Goal: Navigation & Orientation: Understand site structure

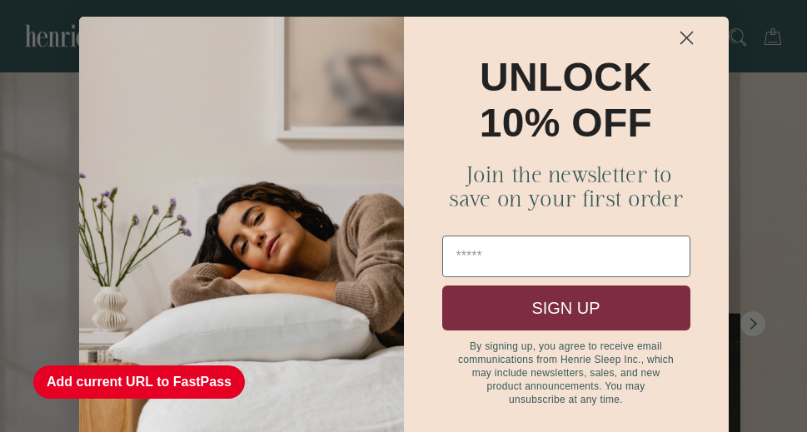
scroll to position [1397, 0]
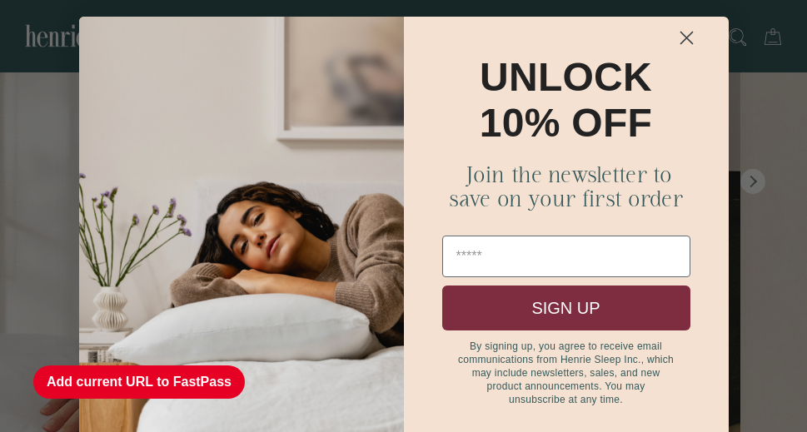
click at [672, 37] on circle "Close dialog" at bounding box center [685, 37] width 27 height 27
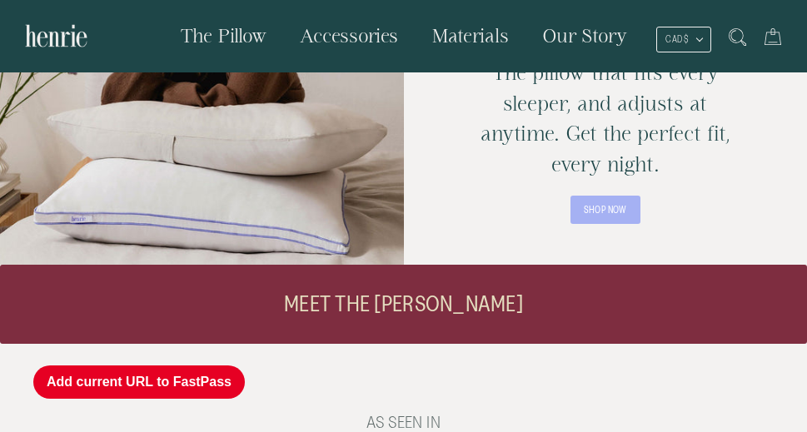
scroll to position [0, 0]
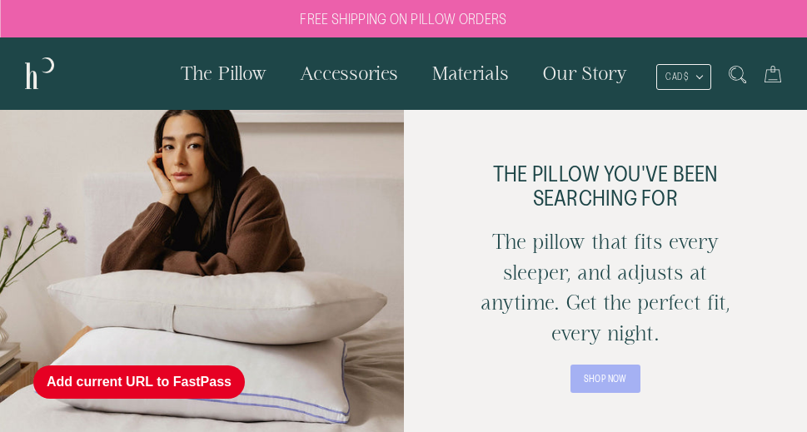
click at [206, 82] on span "The Pillow" at bounding box center [224, 72] width 86 height 21
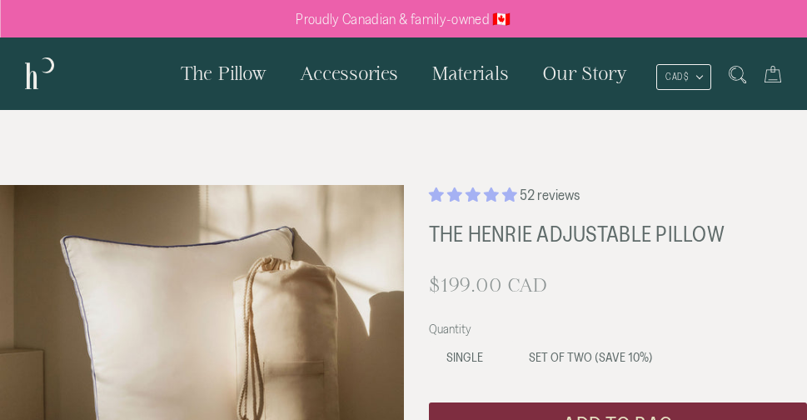
click at [237, 67] on span "The Pillow" at bounding box center [224, 72] width 86 height 21
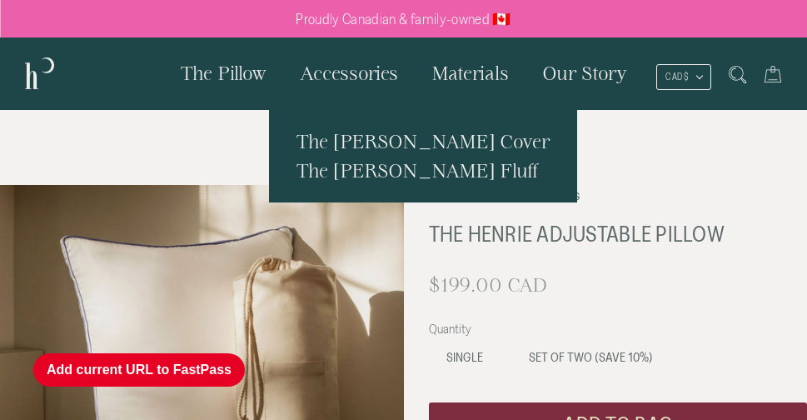
click at [321, 65] on span "Accessories" at bounding box center [349, 72] width 98 height 21
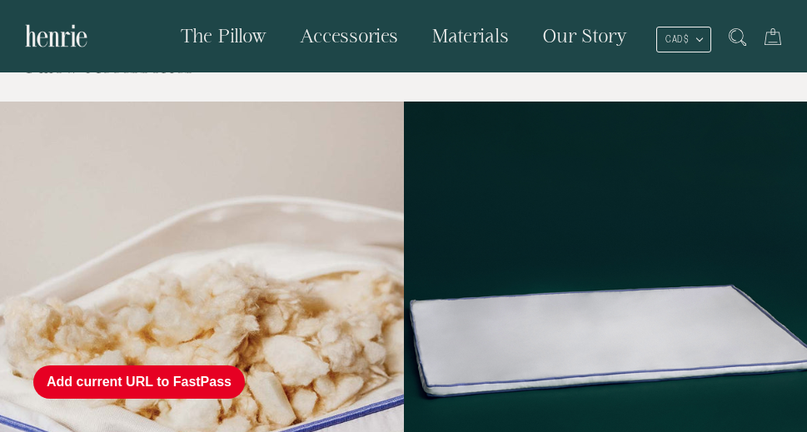
scroll to position [6, 0]
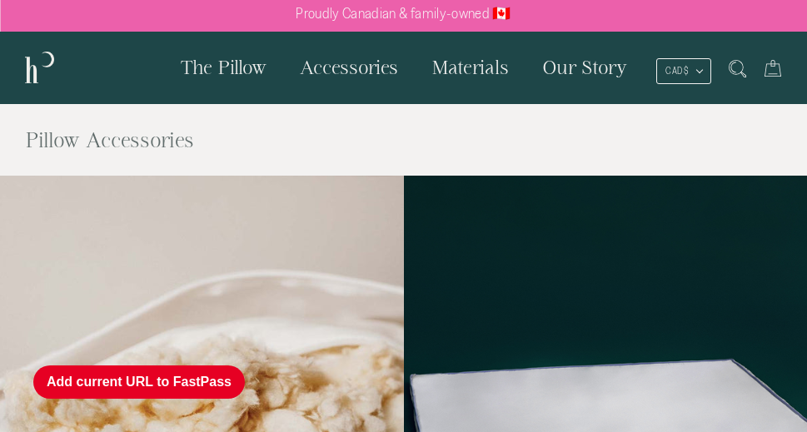
click at [463, 67] on span "Materials" at bounding box center [470, 67] width 77 height 21
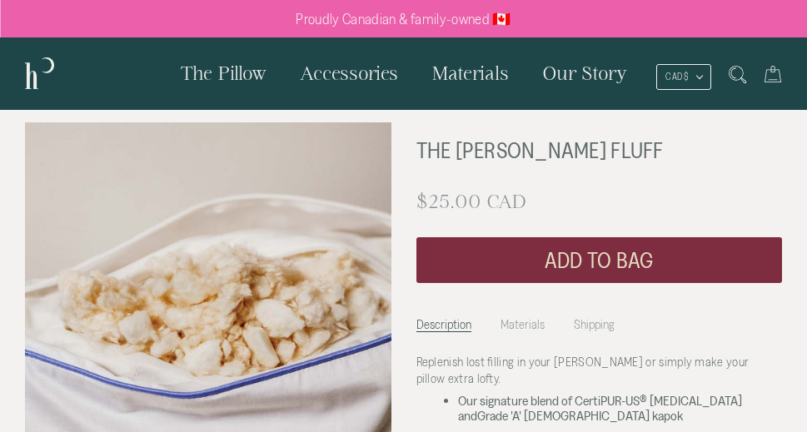
scroll to position [108, 0]
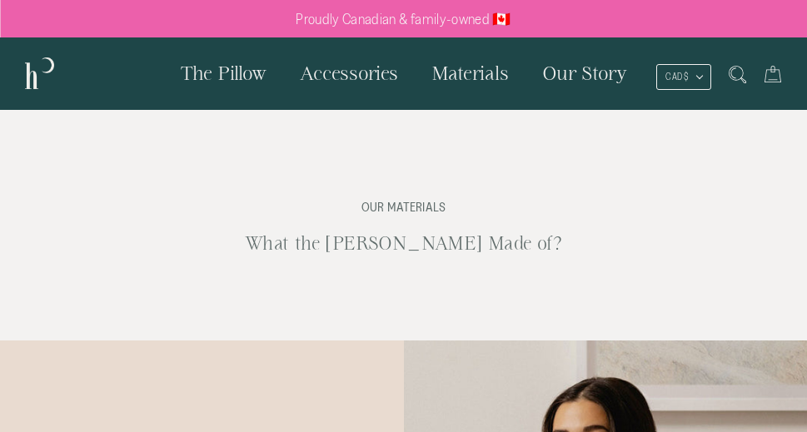
click at [242, 78] on span "The Pillow" at bounding box center [224, 72] width 86 height 21
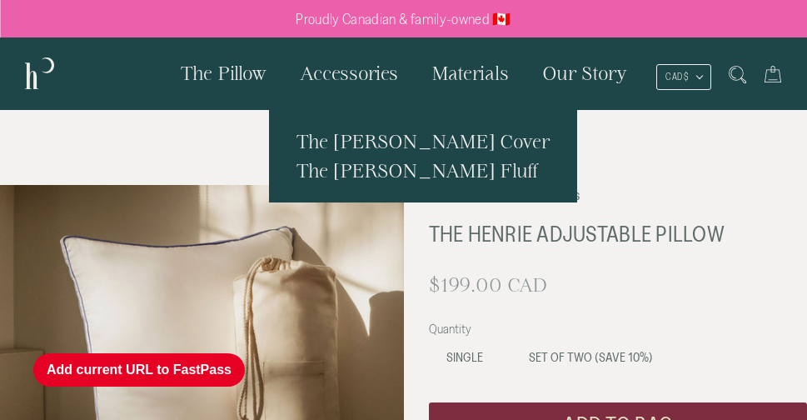
click at [331, 70] on span "Accessories" at bounding box center [349, 72] width 98 height 21
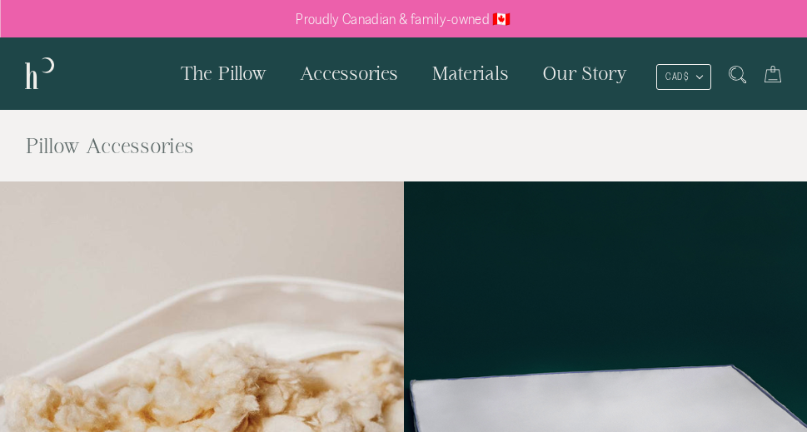
click at [21, 82] on div "The Pillow Accessories The [PERSON_NAME] Cover The [PERSON_NAME] Fluff Material…" at bounding box center [403, 73] width 807 height 72
